Goal: Complete application form

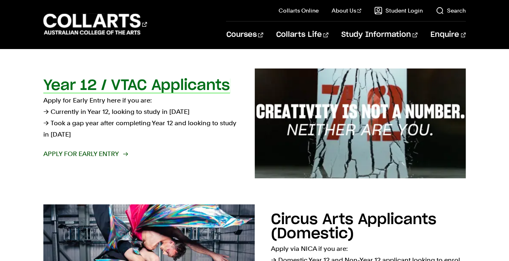
scroll to position [259, 0]
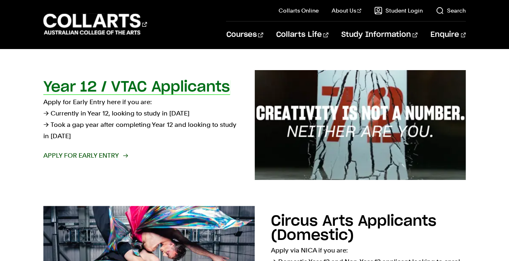
click at [105, 155] on span "Apply for Early Entry" at bounding box center [85, 155] width 84 height 11
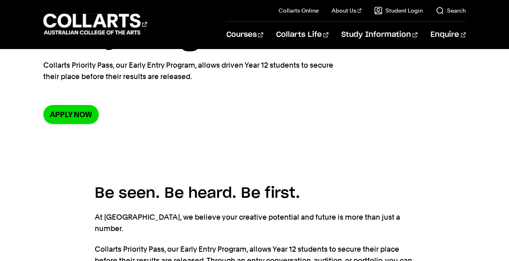
scroll to position [105, 0]
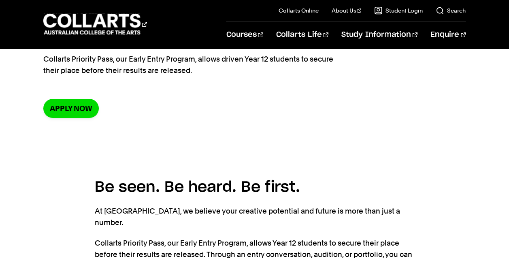
click at [72, 122] on section "Home Early Entry Collarts Priority Pass: Early Entry Program Collarts Priority …" at bounding box center [254, 43] width 422 height 200
click at [82, 106] on link "Apply now" at bounding box center [70, 108] width 55 height 19
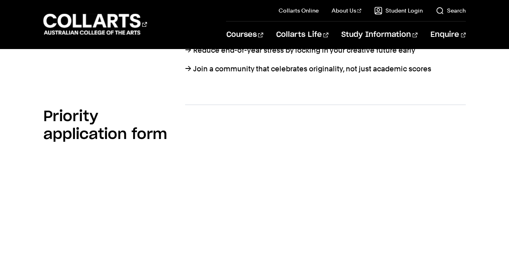
scroll to position [519, 0]
